Goal: Navigation & Orientation: Find specific page/section

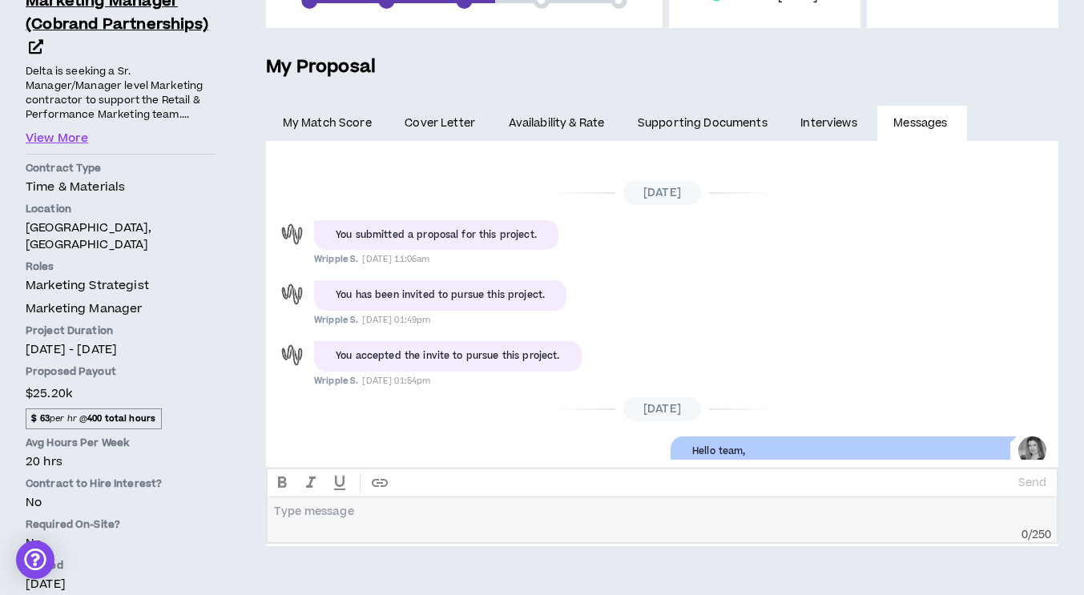
scroll to position [134, 0]
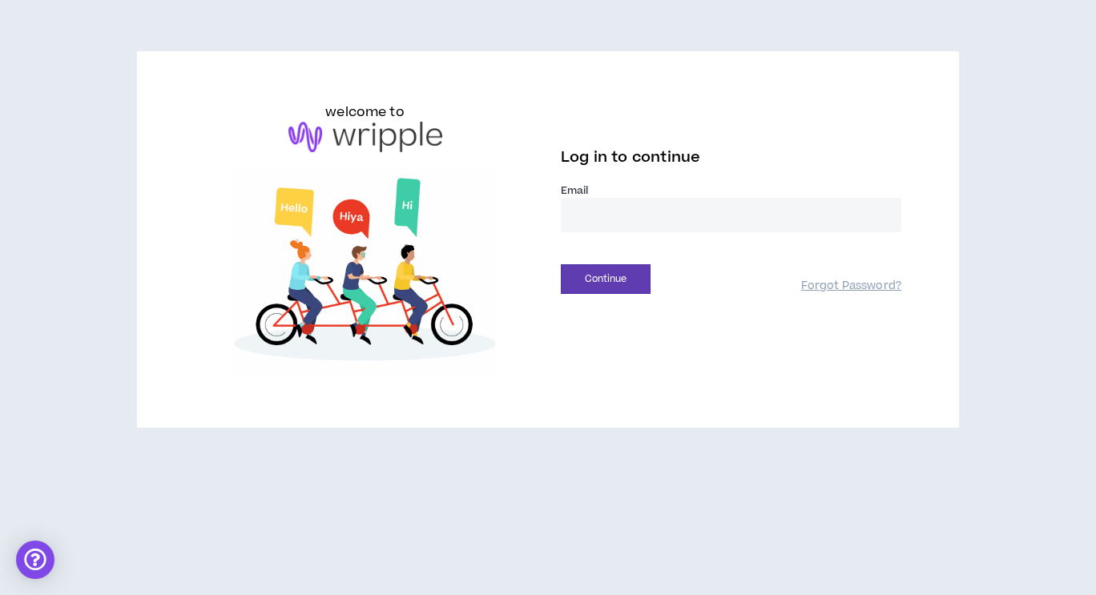
click at [602, 216] on input "email" at bounding box center [731, 215] width 340 height 34
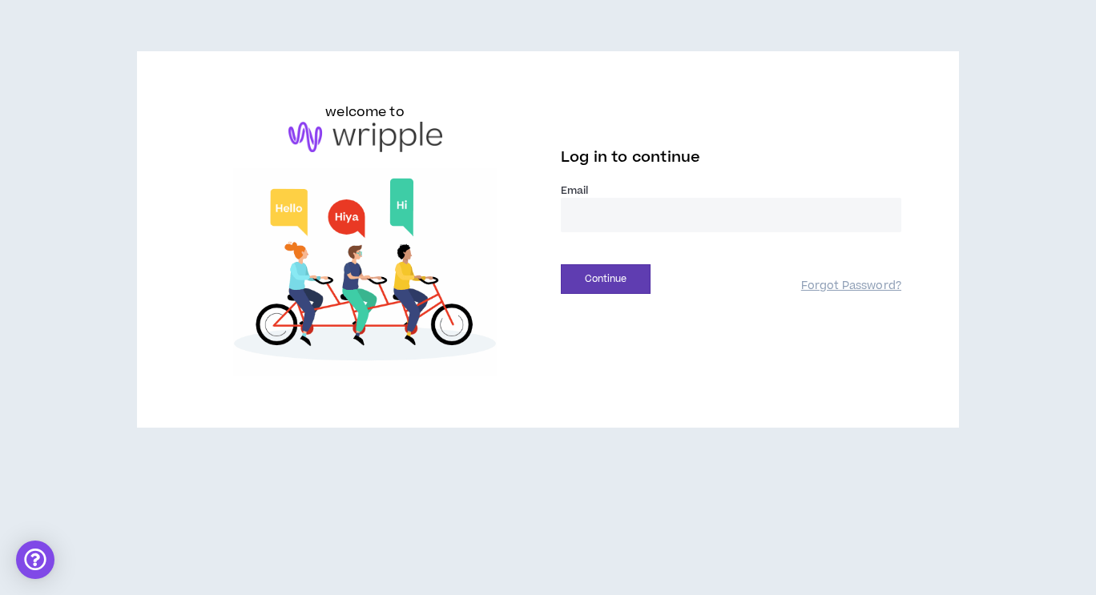
type input "**********"
click at [637, 268] on button "Continue" at bounding box center [606, 279] width 90 height 30
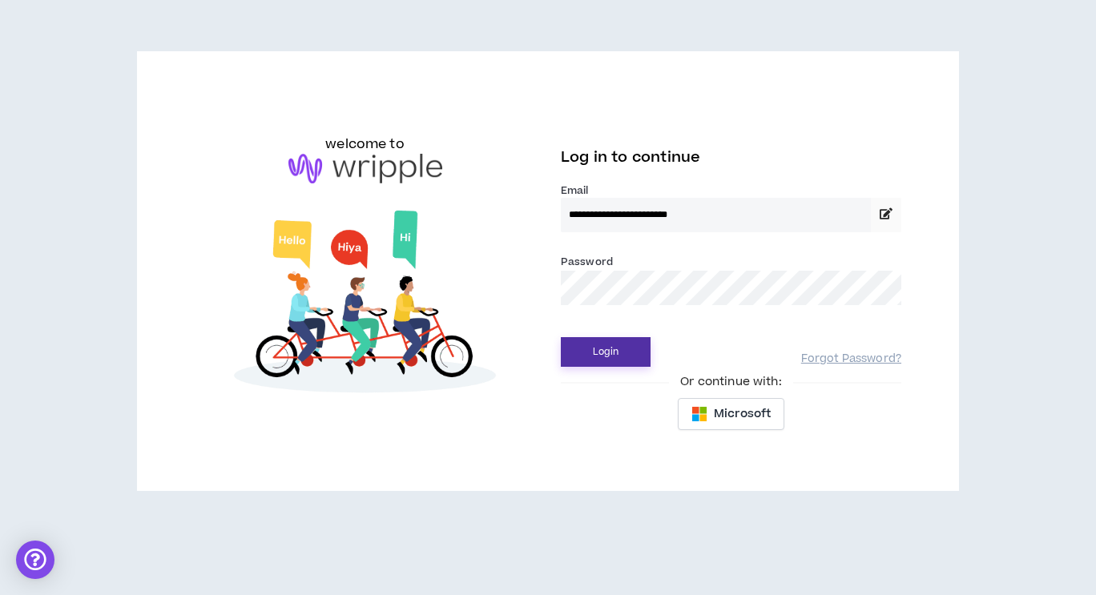
click at [624, 359] on button "Login" at bounding box center [606, 352] width 90 height 30
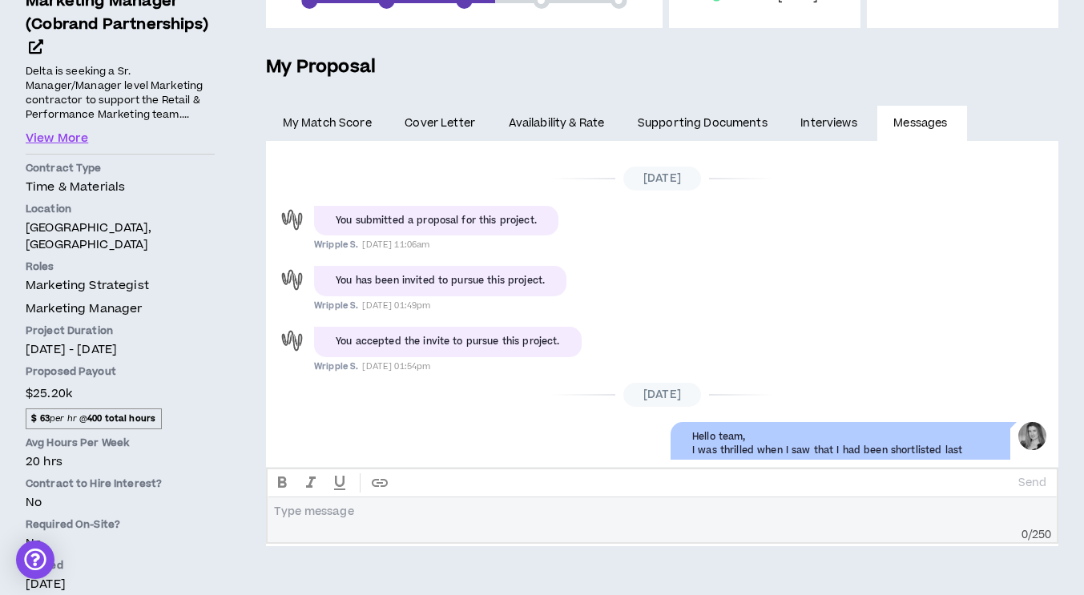
scroll to position [17, 0]
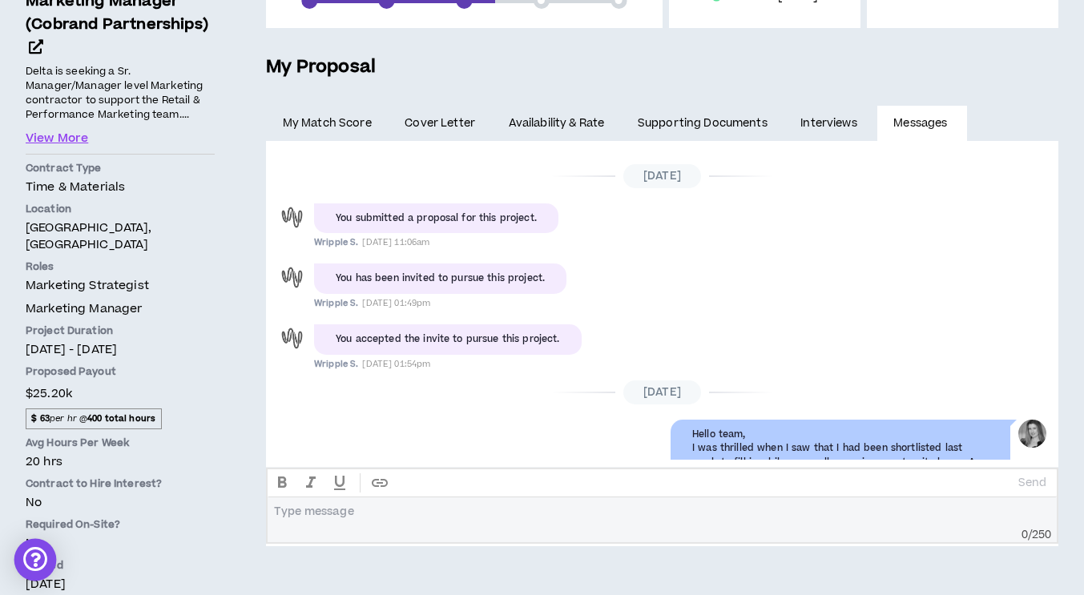
click at [35, 561] on div "Open Intercom Messenger" at bounding box center [35, 560] width 42 height 42
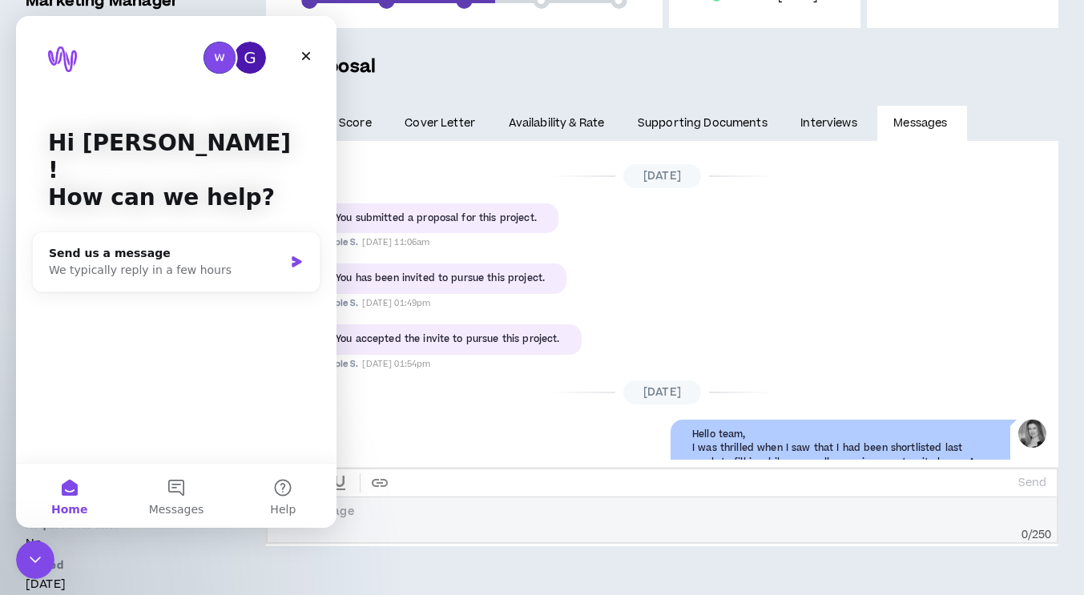
scroll to position [0, 0]
click at [308, 62] on div "Close" at bounding box center [306, 56] width 29 height 29
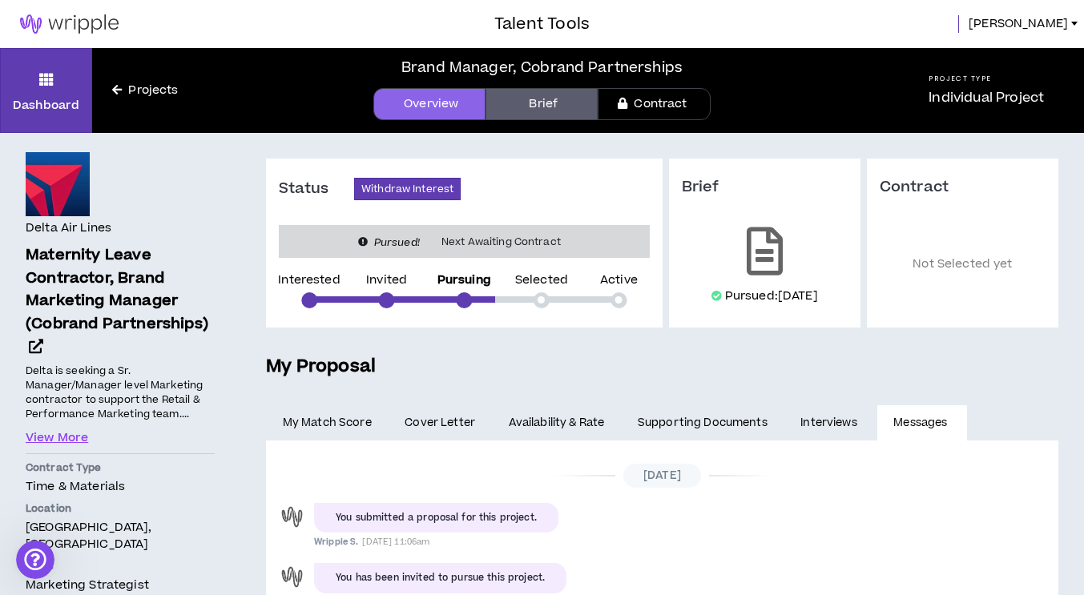
click at [95, 21] on img at bounding box center [69, 23] width 139 height 19
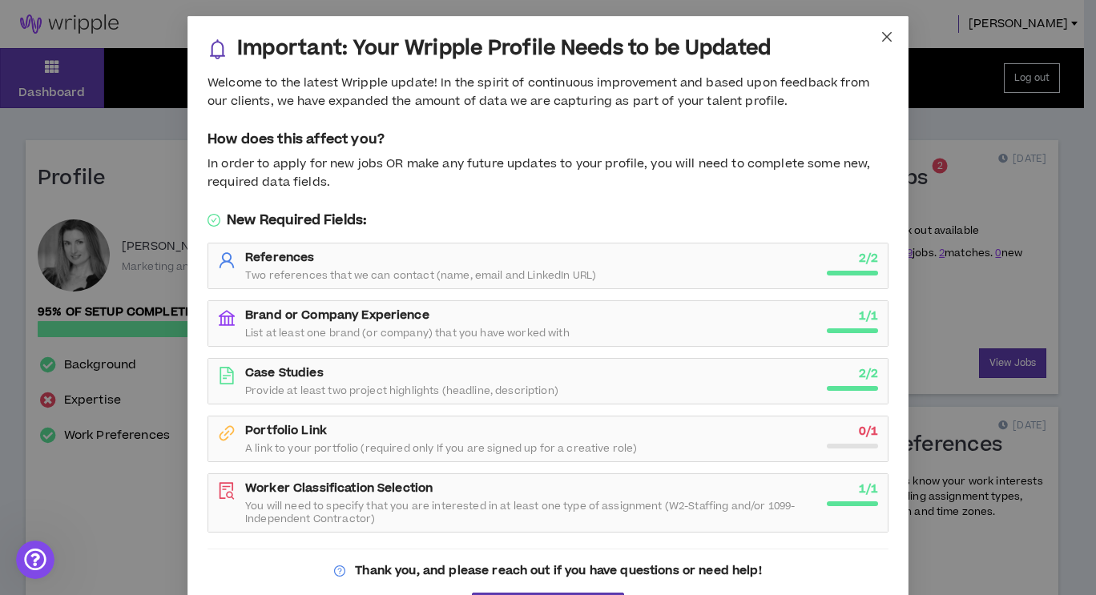
click at [883, 35] on icon "close" at bounding box center [886, 36] width 13 height 13
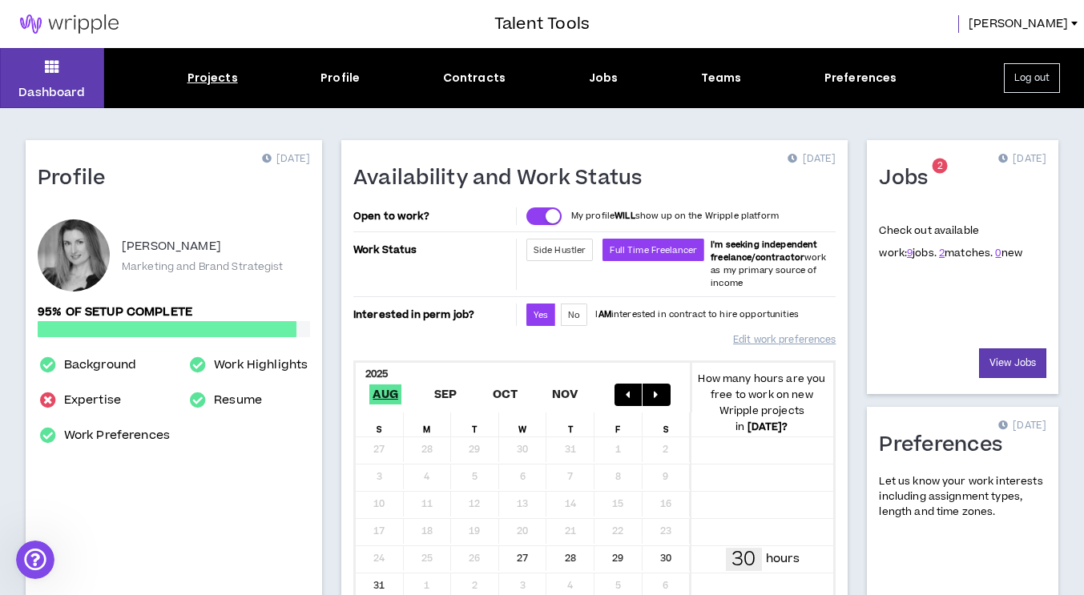
click at [224, 75] on div "Projects" at bounding box center [212, 78] width 50 height 17
